Goal: Use online tool/utility: Utilize a website feature to perform a specific function

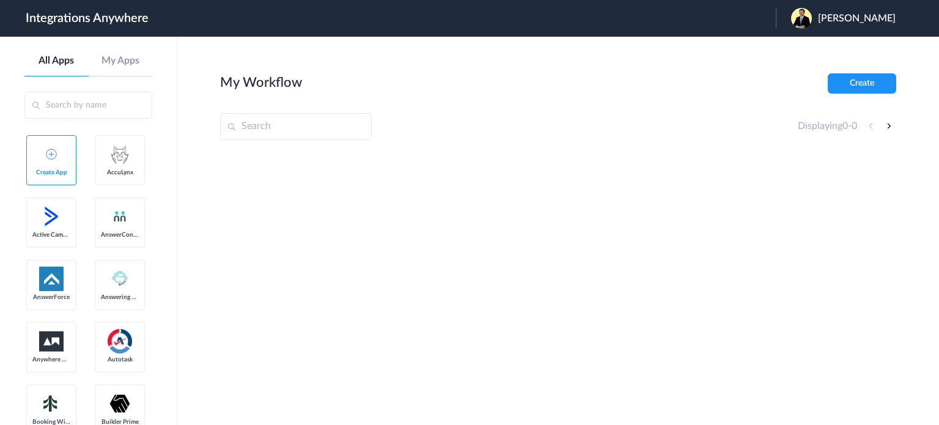
click at [827, 13] on span "[PERSON_NAME]" at bounding box center [857, 19] width 78 height 12
click at [809, 50] on link "Logout" at bounding box center [798, 49] width 26 height 9
click at [744, 21] on span "Launch Account" at bounding box center [726, 18] width 70 height 10
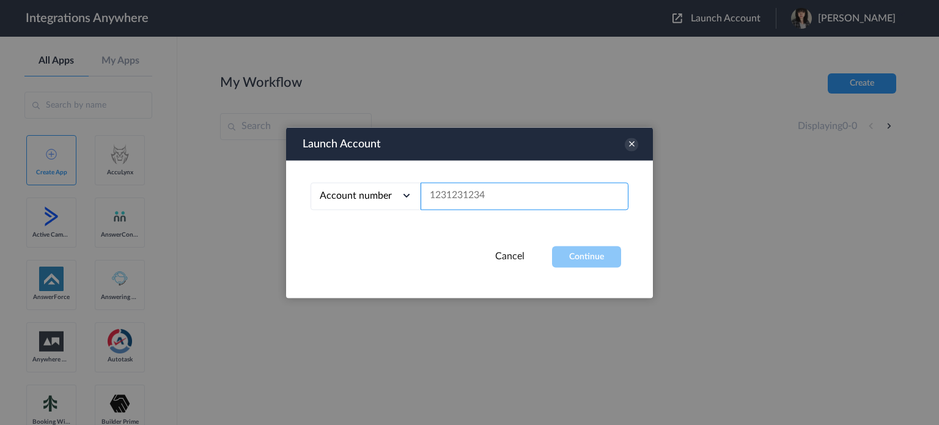
click at [461, 200] on input "text" at bounding box center [525, 196] width 208 height 28
paste input "www.butterfieldpatterson.com"
type input "www.butterfieldpatterson.com"
paste input "3605240017"
type input "3605240017"
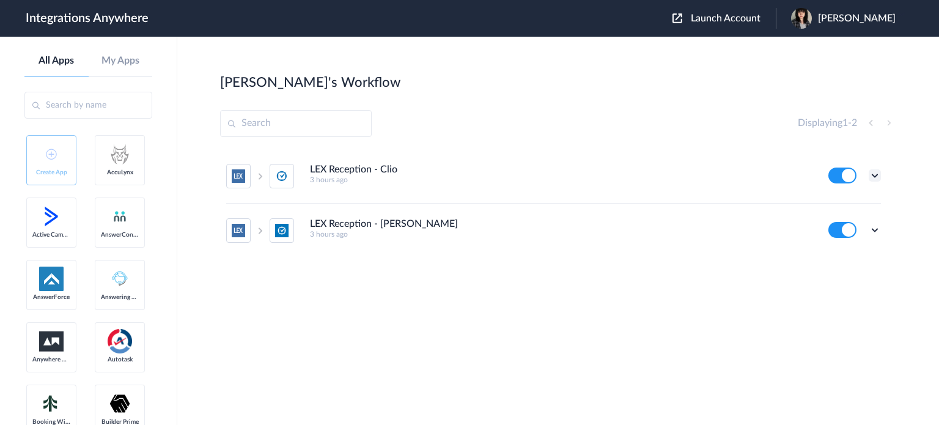
click at [877, 176] on icon at bounding box center [875, 175] width 12 height 12
